Goal: Transaction & Acquisition: Purchase product/service

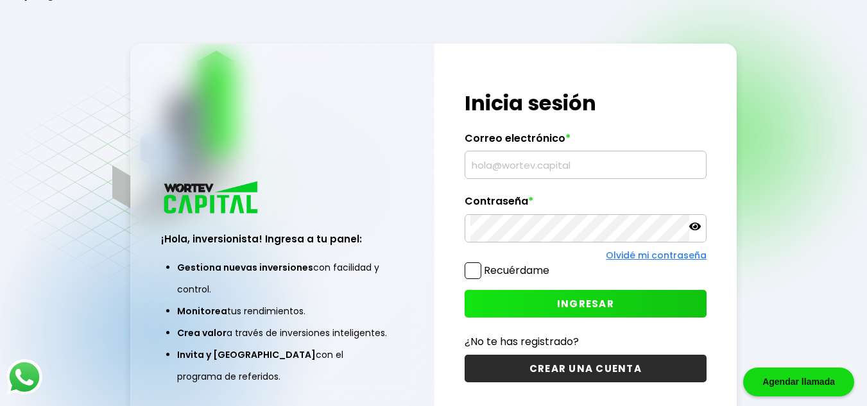
type input "[EMAIL_ADDRESS][DOMAIN_NAME]"
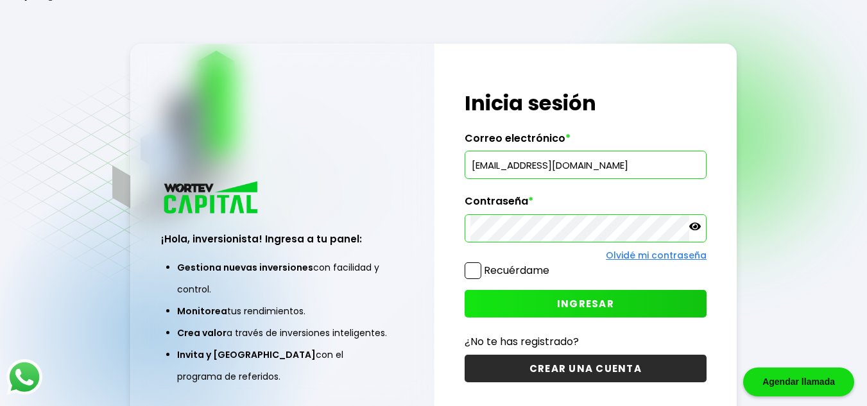
click at [531, 307] on button "INGRESAR" at bounding box center [586, 304] width 243 height 28
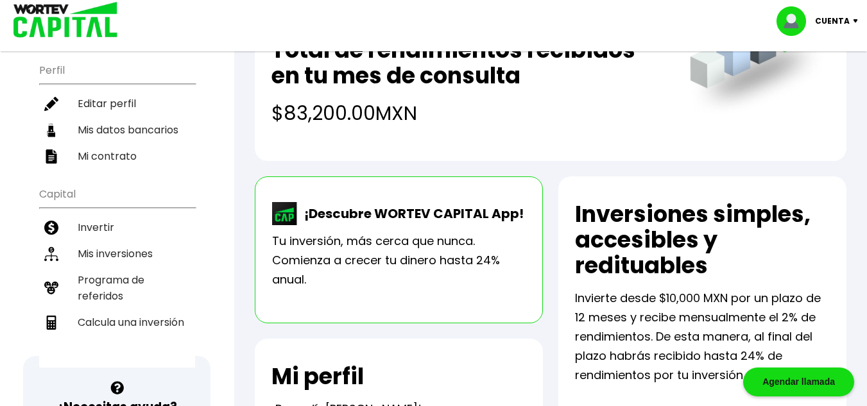
scroll to position [128, 0]
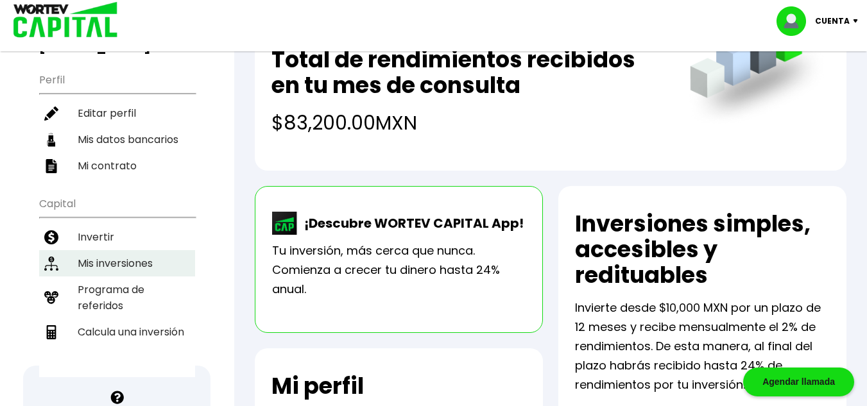
click at [102, 257] on li "Mis inversiones" at bounding box center [117, 263] width 156 height 26
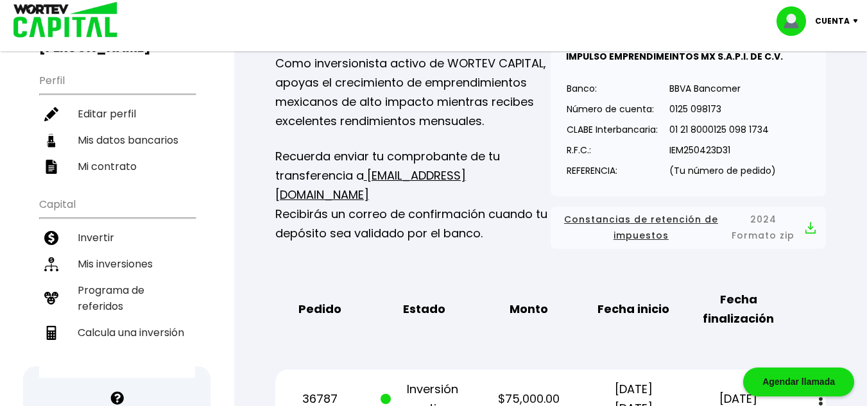
scroll to position [128, 0]
click at [103, 232] on li "Invertir" at bounding box center [117, 237] width 156 height 26
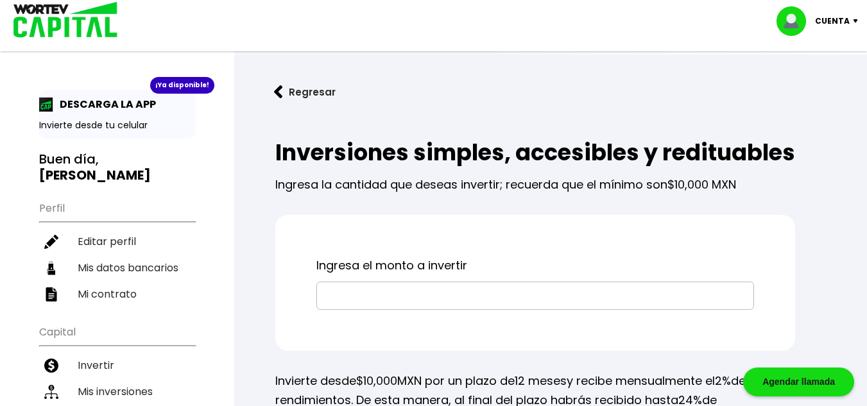
click at [375, 309] on input "text" at bounding box center [535, 295] width 426 height 27
type input "$200,000"
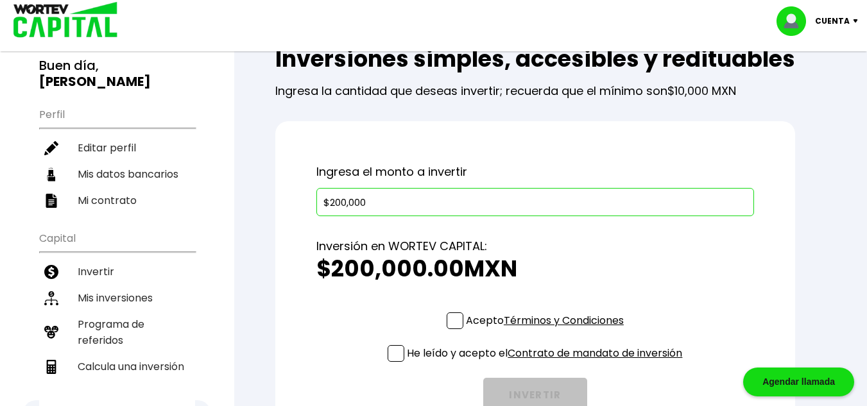
scroll to position [193, 0]
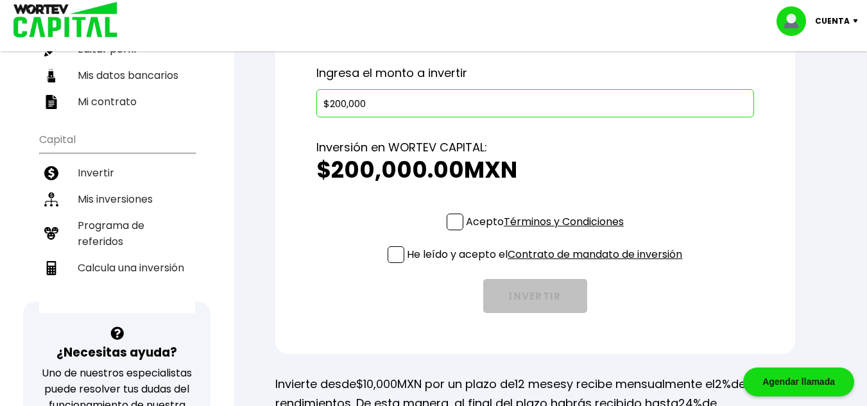
click at [456, 230] on span at bounding box center [455, 222] width 17 height 17
click at [547, 232] on input "Acepto Términos y Condiciones" at bounding box center [547, 232] width 0 height 0
click at [391, 263] on span at bounding box center [396, 254] width 17 height 17
click at [547, 264] on input "He leído y acepto el Contrato de mandato de inversión" at bounding box center [547, 264] width 0 height 0
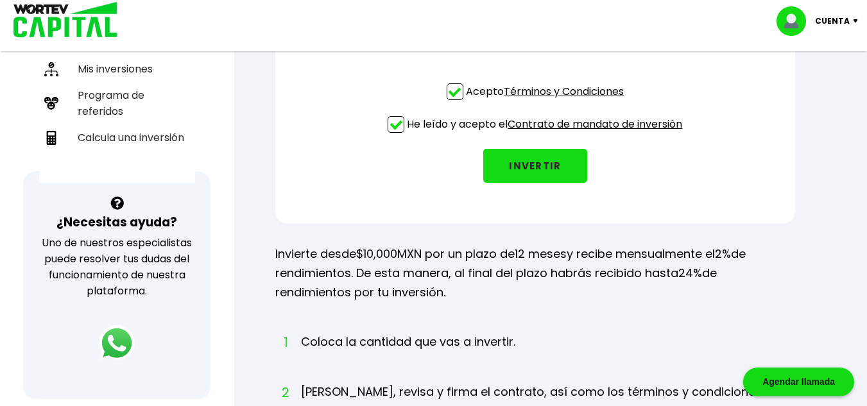
scroll to position [321, 0]
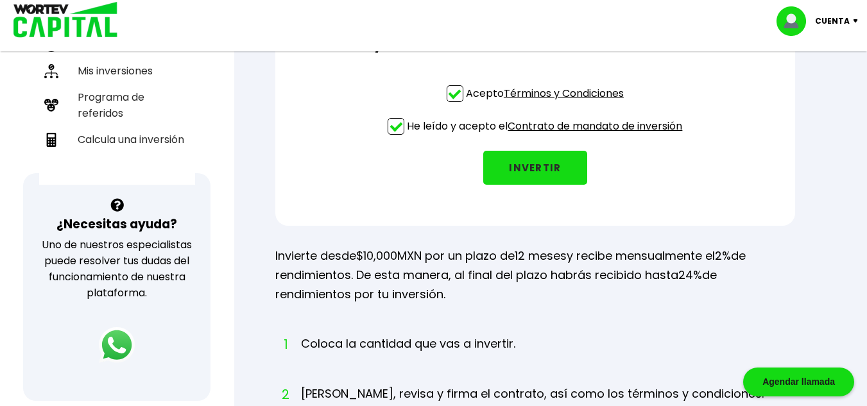
click at [561, 185] on button "INVERTIR" at bounding box center [535, 168] width 104 height 34
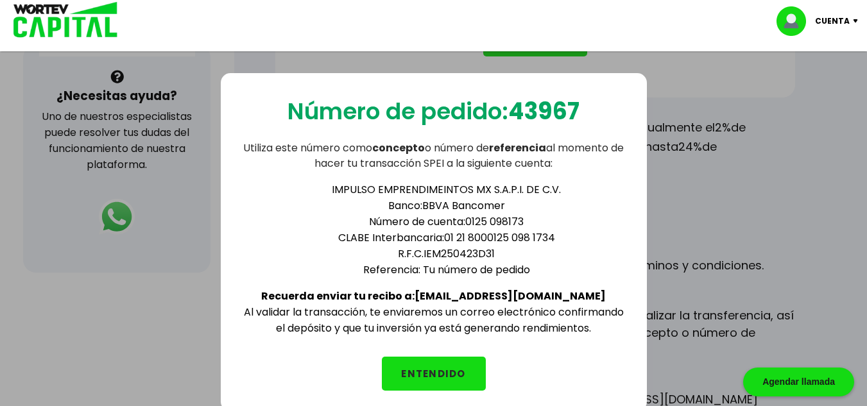
scroll to position [385, 0]
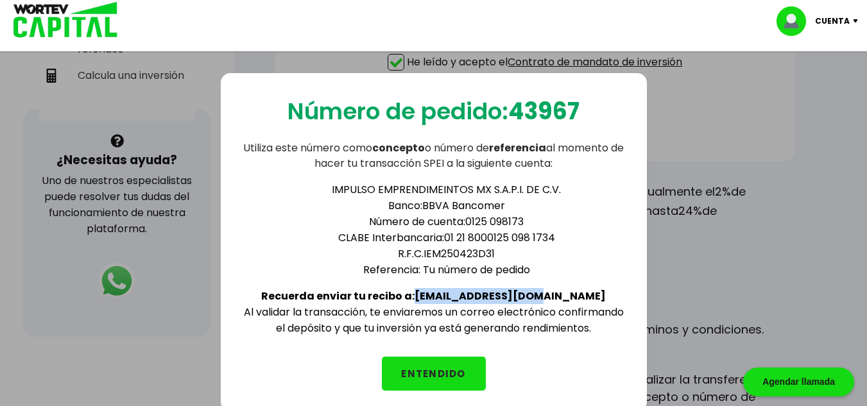
drag, startPoint x: 564, startPoint y: 293, endPoint x: 454, endPoint y: 304, distance: 110.3
click at [454, 304] on div "IMPULSO EMPRENDIMEINTOS MX S.A.P.I. DE C.V. Banco: BBVA Bancomer Número de cuen…" at bounding box center [433, 253] width 385 height 165
copy b "[EMAIL_ADDRESS][DOMAIN_NAME]"
click at [427, 374] on button "ENTENDIDO" at bounding box center [434, 374] width 104 height 34
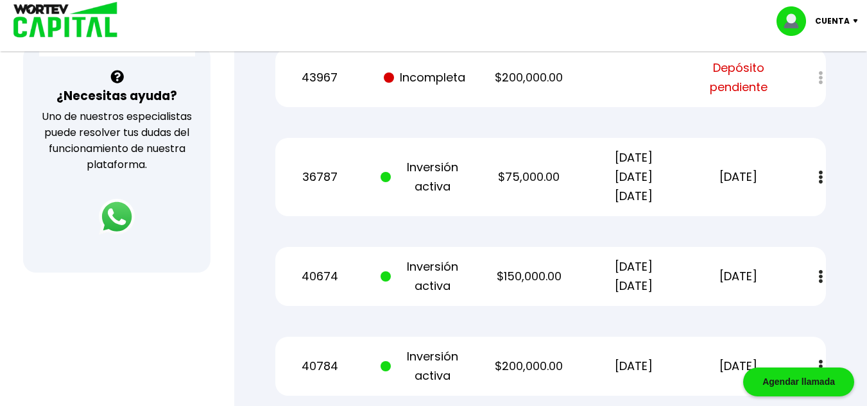
scroll to position [128, 0]
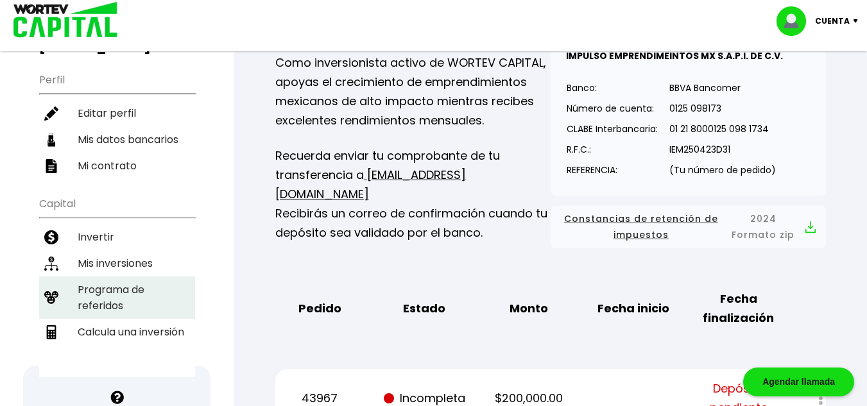
click at [110, 295] on li "Programa de referidos" at bounding box center [117, 298] width 156 height 42
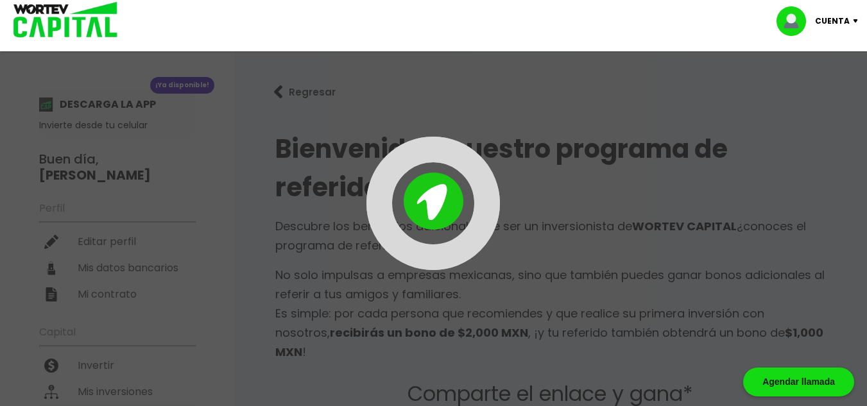
type input "[URL][DOMAIN_NAME]"
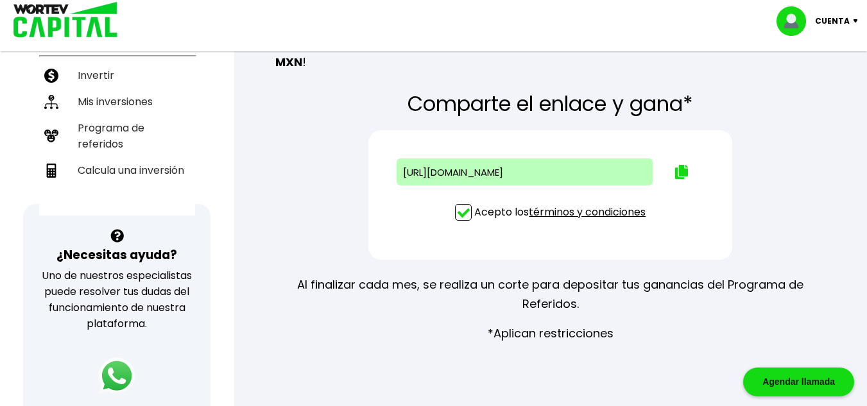
scroll to position [193, 0]
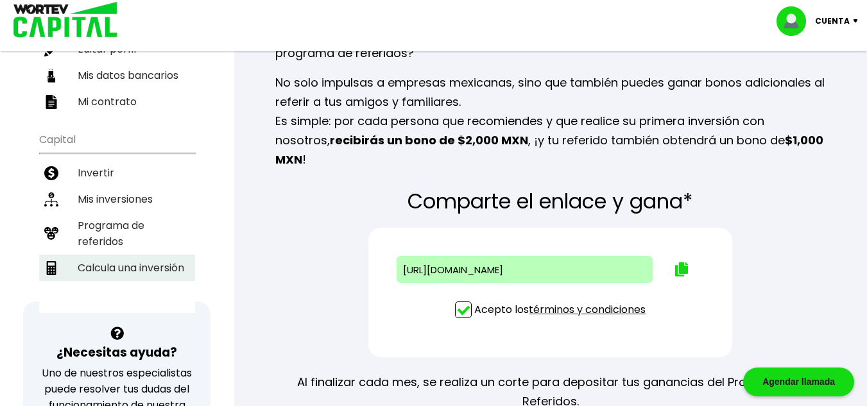
click at [99, 275] on li "Calcula una inversión" at bounding box center [117, 268] width 156 height 26
select select "1"
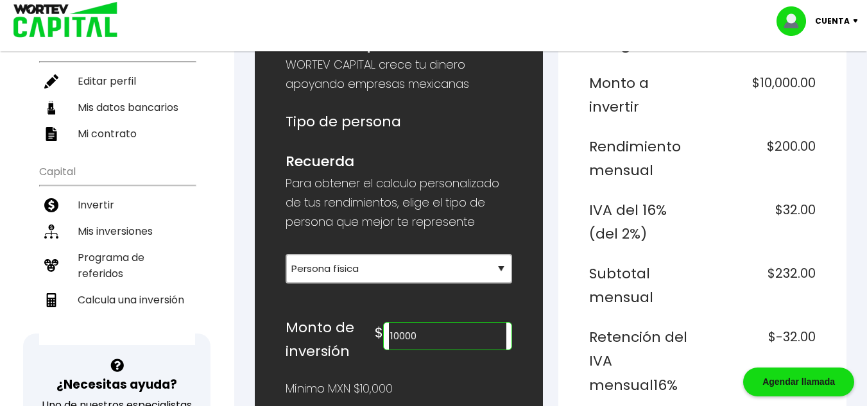
scroll to position [193, 0]
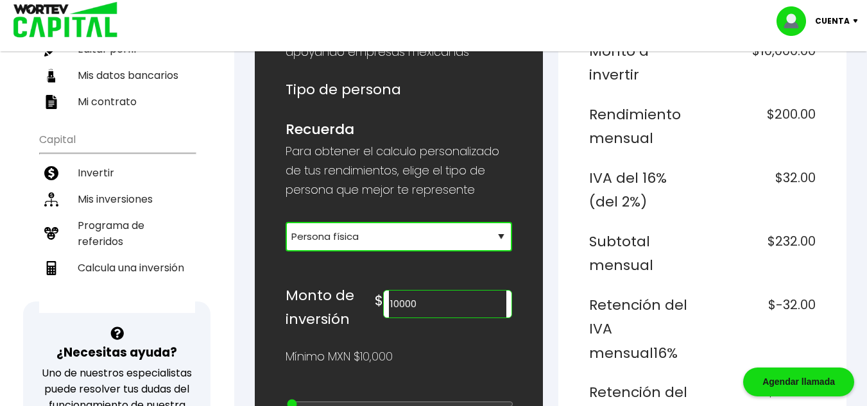
click at [347, 230] on select "Selecciona tu tipo de persona Persona Física que emite factura Persona física P…" at bounding box center [399, 237] width 227 height 30
click at [286, 222] on select "Selecciona tu tipo de persona Persona Física que emite factura Persona física P…" at bounding box center [399, 237] width 227 height 30
drag, startPoint x: 451, startPoint y: 301, endPoint x: 411, endPoint y: 313, distance: 41.6
click at [411, 313] on input "10000" at bounding box center [447, 304] width 117 height 27
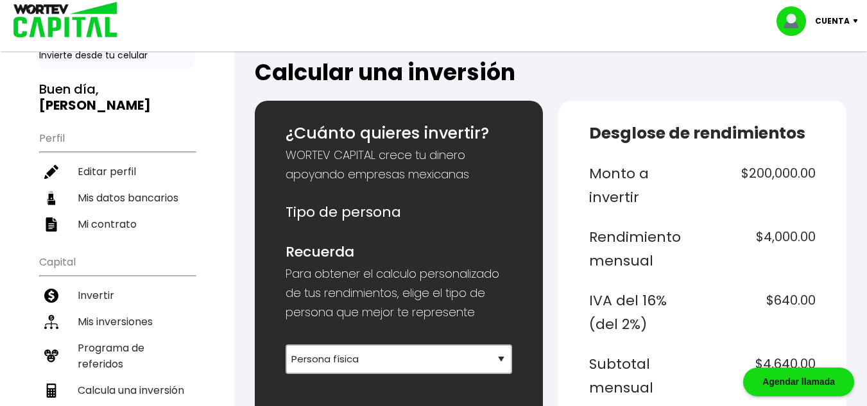
scroll to position [257, 0]
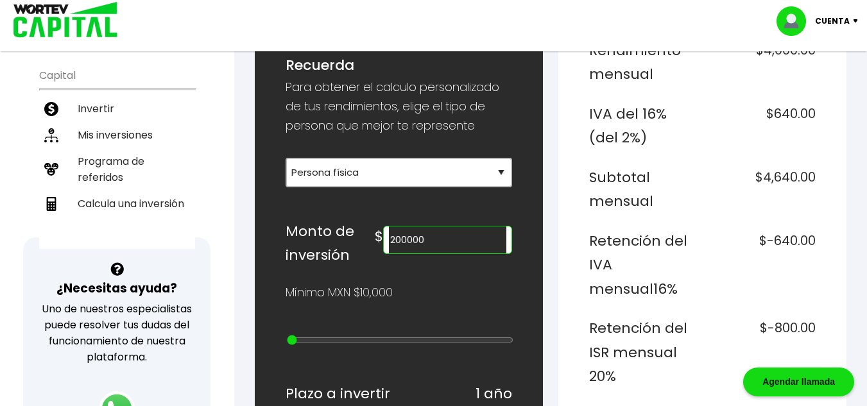
drag, startPoint x: 452, startPoint y: 236, endPoint x: 354, endPoint y: 248, distance: 98.2
click at [354, 248] on div "Monto de inversión $ 200000" at bounding box center [399, 243] width 227 height 48
type input "600000"
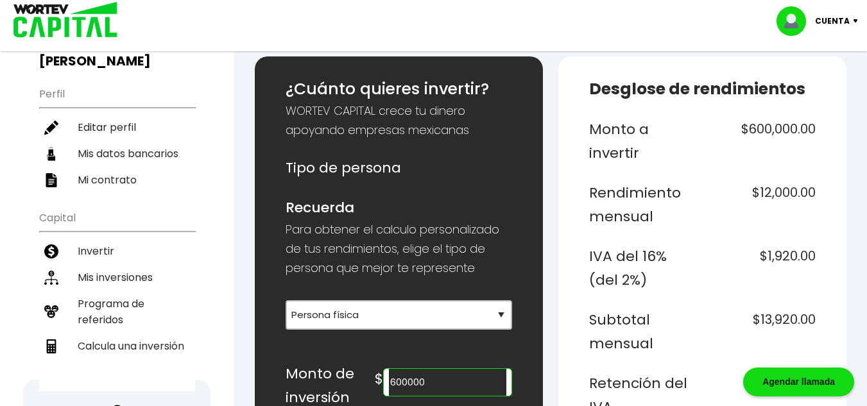
scroll to position [0, 0]
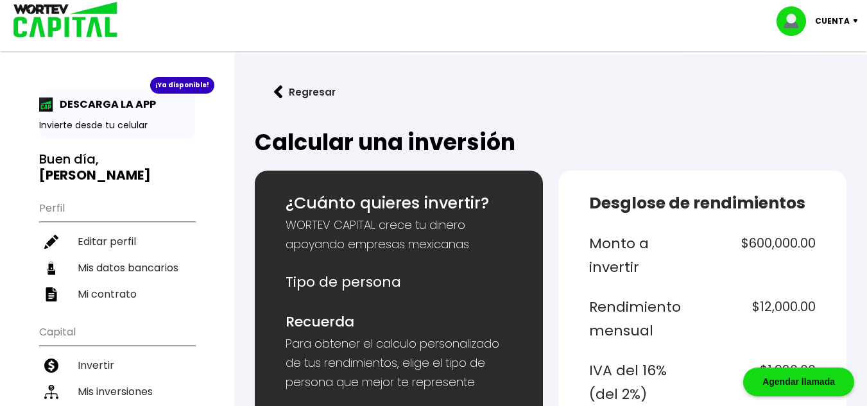
click at [836, 21] on p "Cuenta" at bounding box center [832, 21] width 35 height 19
click at [804, 83] on li "Cerrar sesión" at bounding box center [818, 86] width 103 height 26
